Goal: Information Seeking & Learning: Learn about a topic

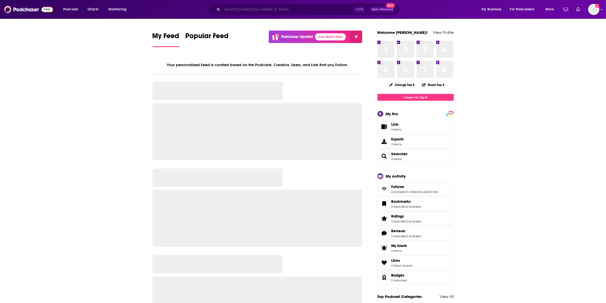
click at [243, 13] on input "Search podcasts, credits, & more..." at bounding box center [287, 9] width 131 height 8
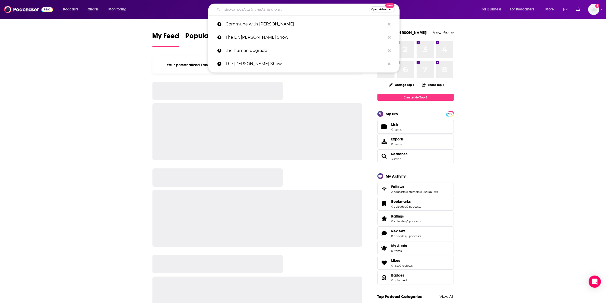
paste input "The Ultimate Human"
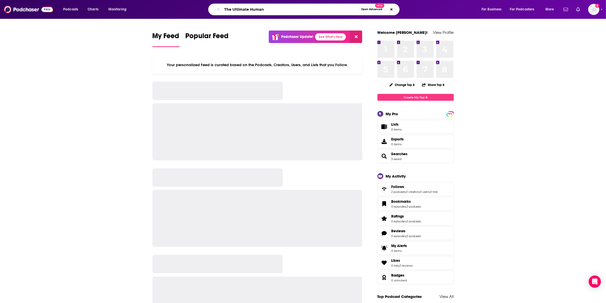
click at [241, 13] on input "The Ultimate Human" at bounding box center [290, 9] width 137 height 8
type input "The Ultimate Human"
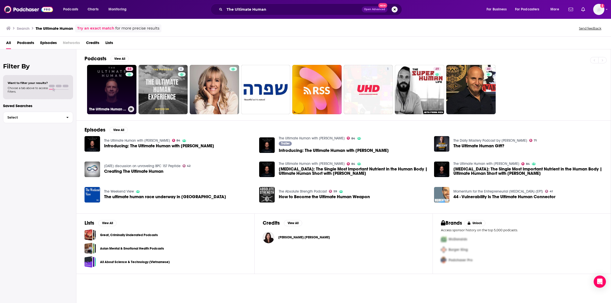
click at [126, 85] on div "84" at bounding box center [130, 86] width 9 height 39
